Goal: Task Accomplishment & Management: Complete application form

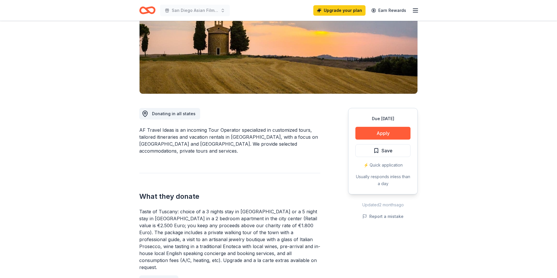
scroll to position [83, 0]
drag, startPoint x: 381, startPoint y: 131, endPoint x: 379, endPoint y: 131, distance: 2.9
click at [381, 131] on button "Apply" at bounding box center [382, 132] width 55 height 13
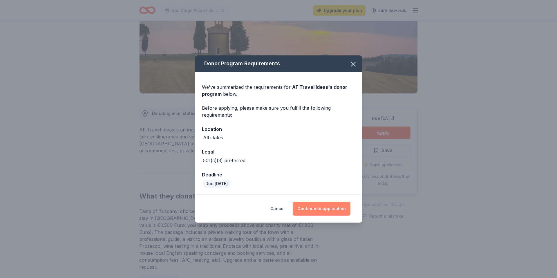
click at [316, 211] on button "Continue to application" at bounding box center [322, 209] width 58 height 14
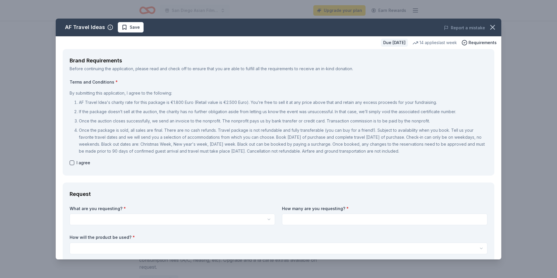
scroll to position [7, 0]
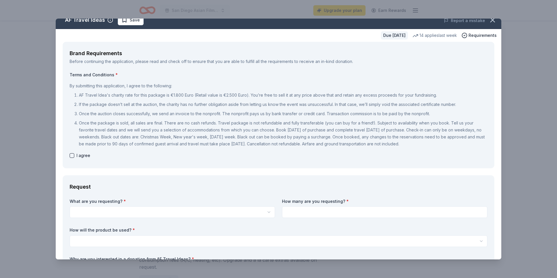
drag, startPoint x: 237, startPoint y: 93, endPoint x: 314, endPoint y: 96, distance: 77.5
click at [313, 96] on p "AF Travel Idea's charity rate for this package is €1.800 Euro (Retail value is …" at bounding box center [283, 95] width 408 height 7
click at [18, 84] on div "AF Travel Ideas Save Report a mistake Due in 38 days 14 applies last week Requi…" at bounding box center [278, 139] width 557 height 278
click at [495, 19] on icon "button" at bounding box center [492, 20] width 8 height 8
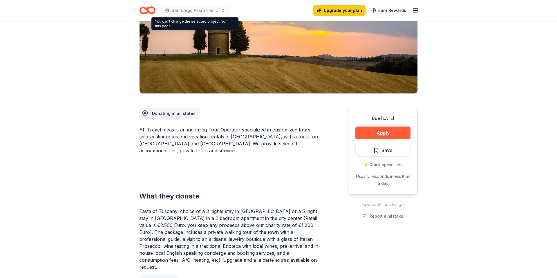
click at [139, 9] on div "San Diego Asian Film Festival (SDAFF) Upgrade your plan Earn Rewards" at bounding box center [278, 10] width 297 height 21
click at [146, 9] on icon "Home" at bounding box center [150, 10] width 9 height 6
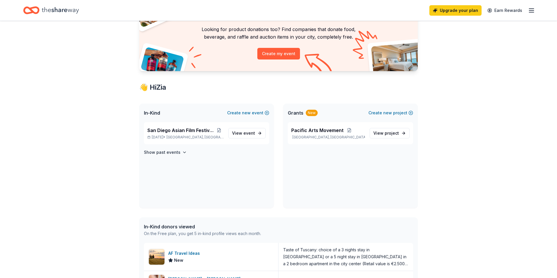
scroll to position [87, 0]
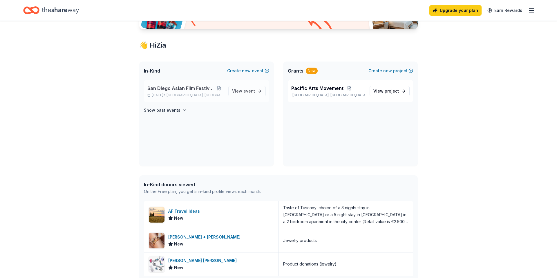
click at [195, 91] on span "San Diego Asian Film Festival (SDAFF)" at bounding box center [180, 88] width 67 height 7
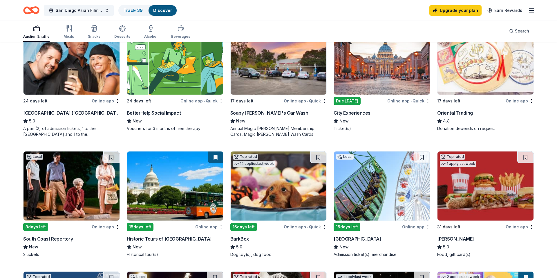
scroll to position [84, 0]
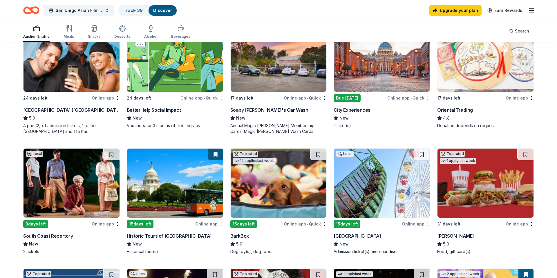
click at [92, 110] on div "[GEOGRAPHIC_DATA] ([GEOGRAPHIC_DATA])" at bounding box center [71, 109] width 97 height 7
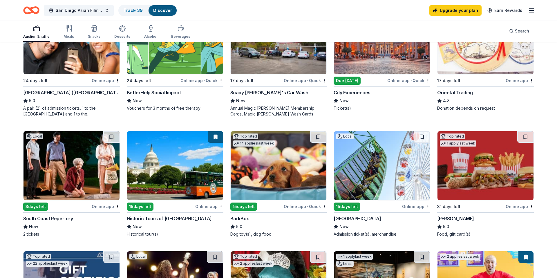
scroll to position [103, 0]
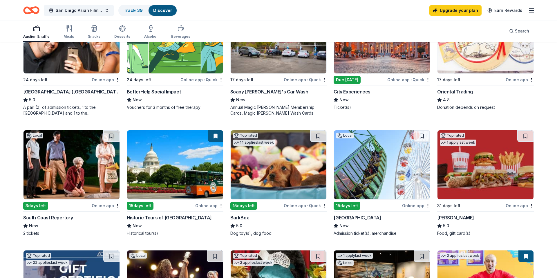
click at [53, 161] on img at bounding box center [71, 164] width 96 height 69
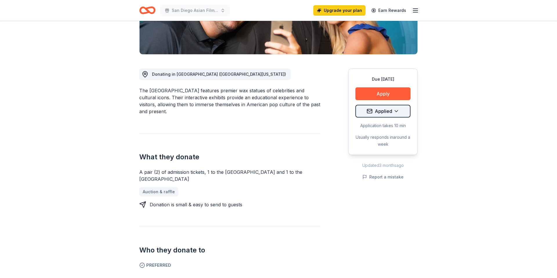
scroll to position [129, 0]
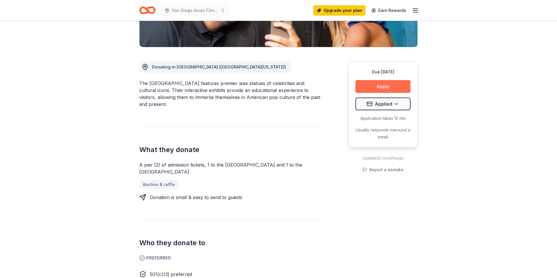
click at [378, 83] on button "Apply" at bounding box center [382, 86] width 55 height 13
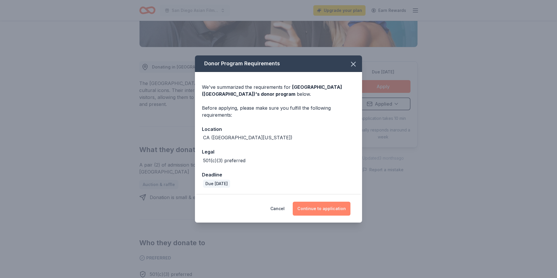
drag, startPoint x: 324, startPoint y: 207, endPoint x: 318, endPoint y: 207, distance: 6.1
click at [324, 207] on button "Continue to application" at bounding box center [322, 209] width 58 height 14
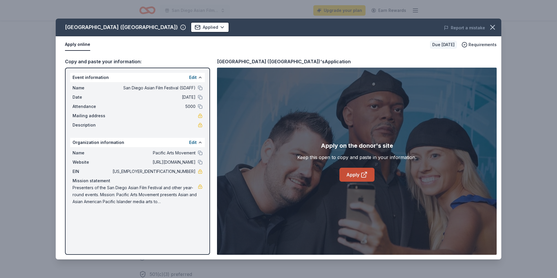
click at [352, 172] on link "Apply" at bounding box center [356, 175] width 35 height 14
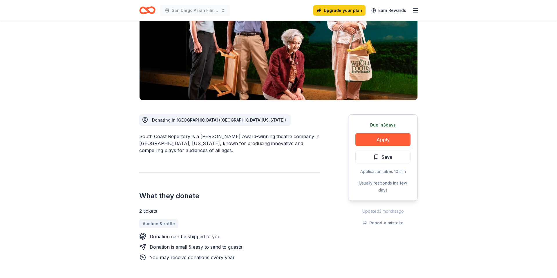
scroll to position [115, 0]
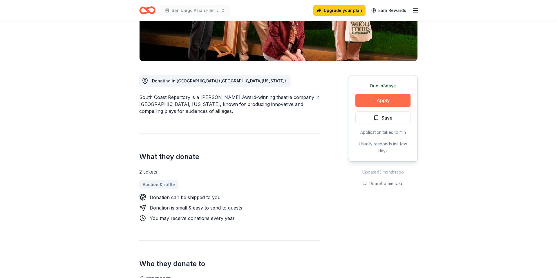
click at [383, 99] on button "Apply" at bounding box center [382, 100] width 55 height 13
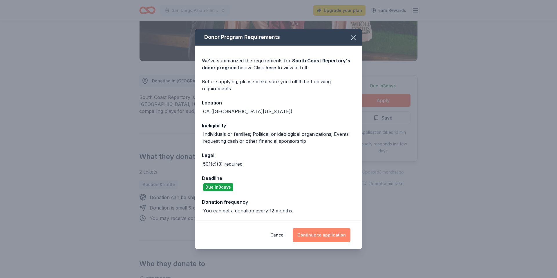
click at [311, 233] on button "Continue to application" at bounding box center [322, 235] width 58 height 14
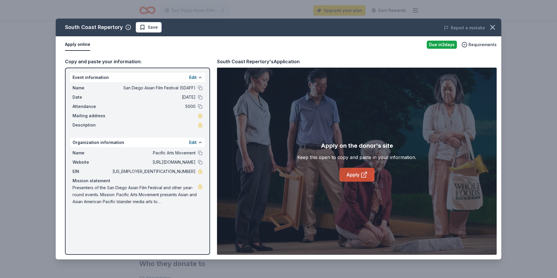
click at [350, 174] on link "Apply" at bounding box center [356, 175] width 35 height 14
